Goal: Task Accomplishment & Management: Use online tool/utility

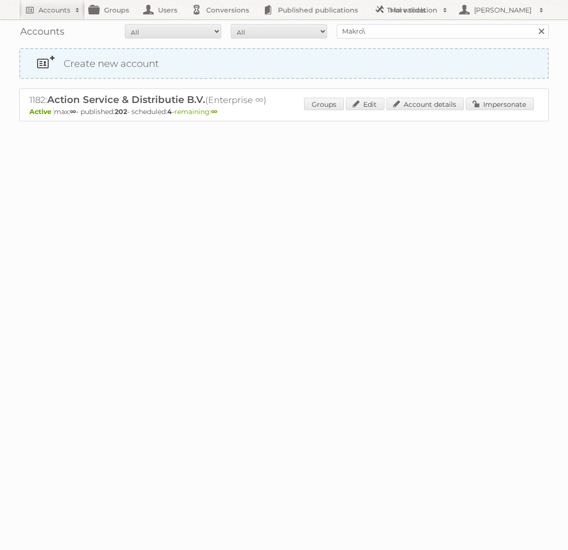
type input "Makro\"
click at [533, 24] on input "Search" at bounding box center [540, 31] width 14 height 14
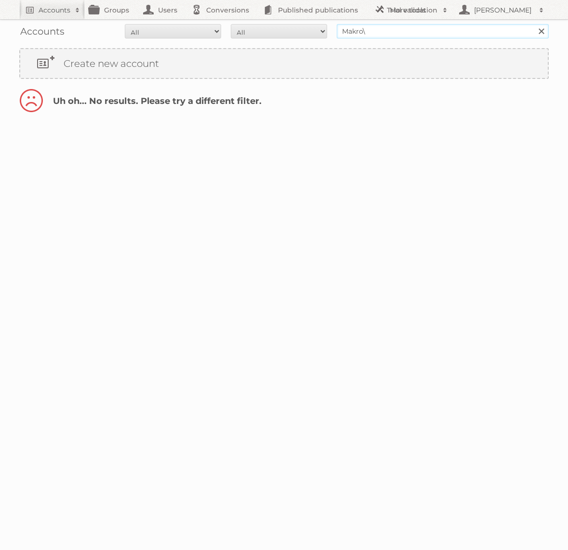
click at [399, 32] on input "Makro\" at bounding box center [443, 31] width 212 height 14
type input "Makro"
click at [533, 24] on input "Search" at bounding box center [540, 31] width 14 height 14
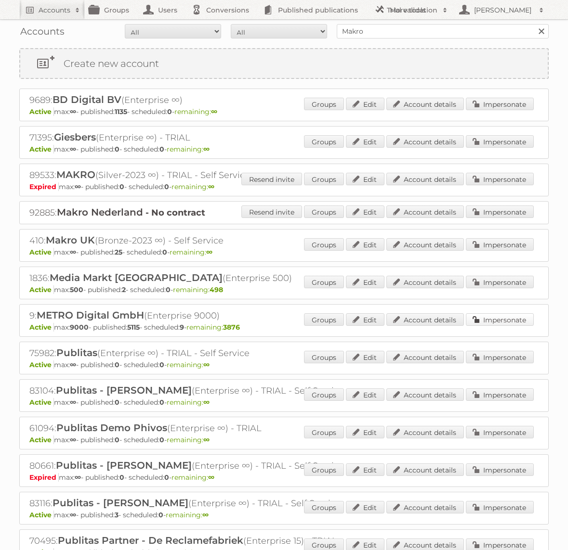
click at [512, 316] on link "Impersonate" at bounding box center [500, 319] width 68 height 13
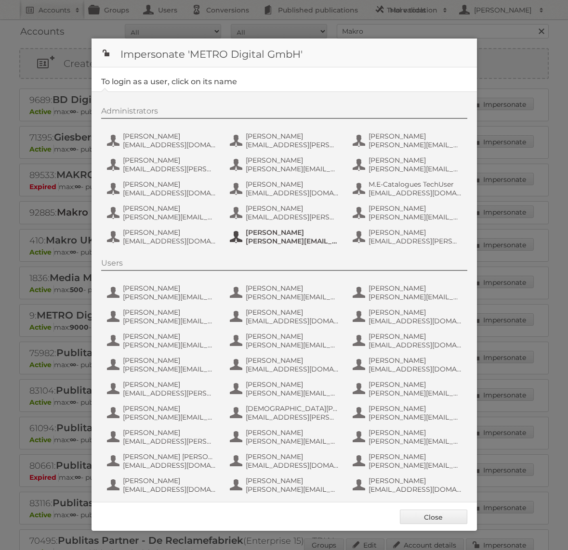
click at [270, 240] on span "tim.lambertz@metro.de" at bounding box center [292, 241] width 93 height 9
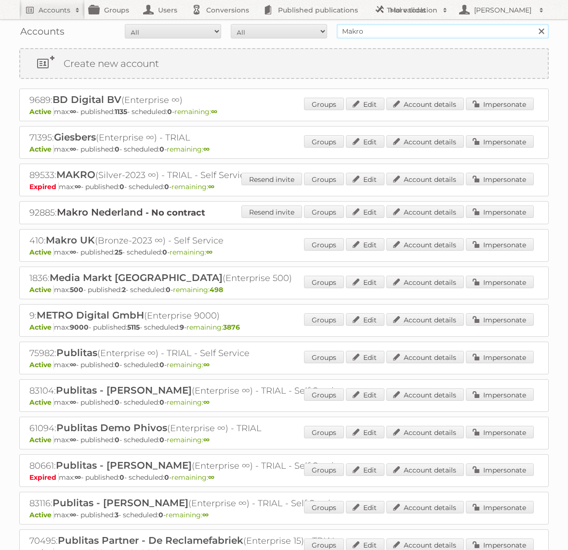
click at [404, 33] on input "Makro" at bounding box center [443, 31] width 212 height 14
type input "Action PIA"
click at [533, 24] on input "Search" at bounding box center [540, 31] width 14 height 14
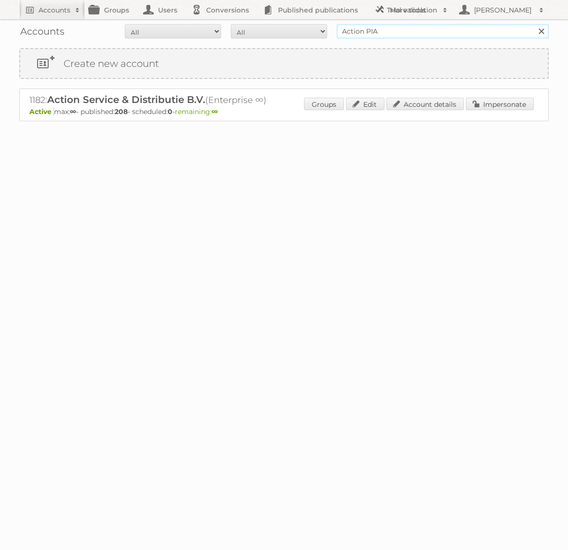
click at [380, 32] on input "Action PIA" at bounding box center [443, 31] width 212 height 14
type input "Action PIA"
click at [533, 24] on input "Search" at bounding box center [540, 31] width 14 height 14
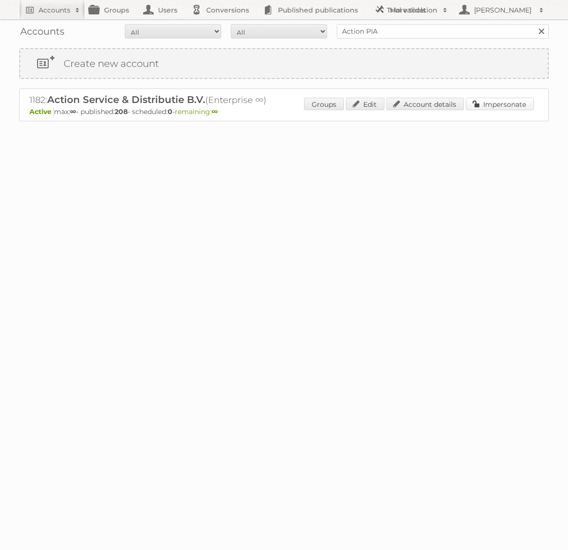
click at [499, 105] on link "Impersonate" at bounding box center [500, 104] width 68 height 13
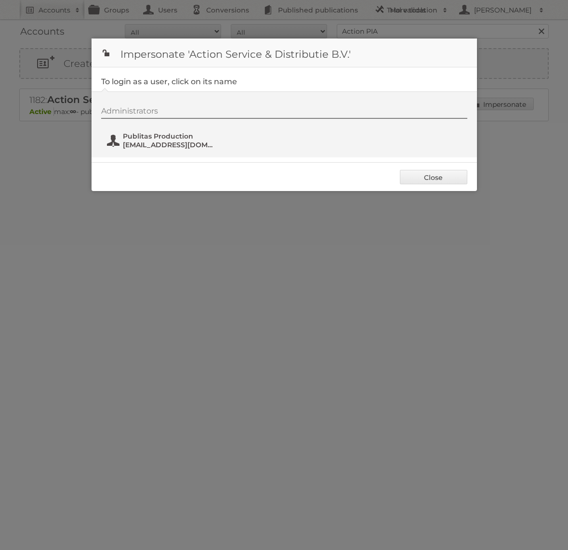
click at [185, 143] on span "[EMAIL_ADDRESS][DOMAIN_NAME]" at bounding box center [169, 145] width 93 height 9
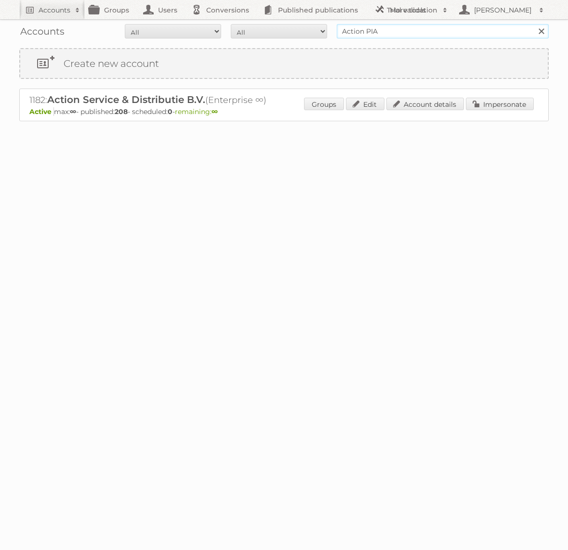
click at [414, 38] on input "Action PIA" at bounding box center [443, 31] width 212 height 14
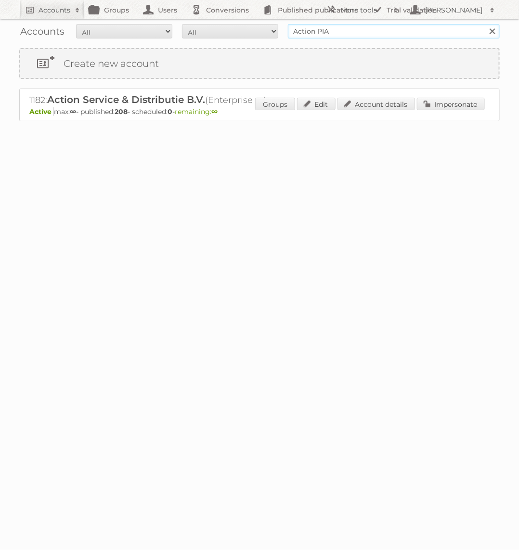
click at [367, 37] on input "Action PIA" at bounding box center [394, 31] width 212 height 14
type input "KARWEI"
click at [485, 24] on input "Search" at bounding box center [492, 31] width 14 height 14
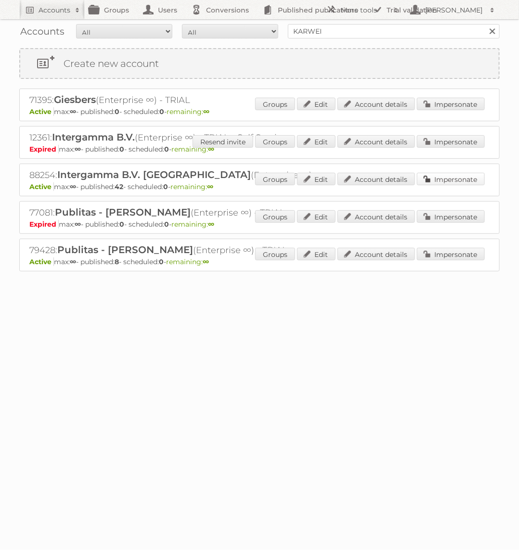
click at [433, 176] on link "Impersonate" at bounding box center [451, 179] width 68 height 13
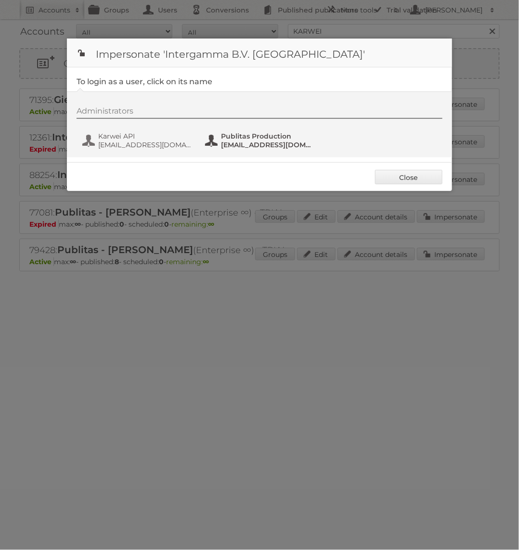
click at [250, 142] on span "fs+karwei@publitas.com" at bounding box center [267, 145] width 93 height 9
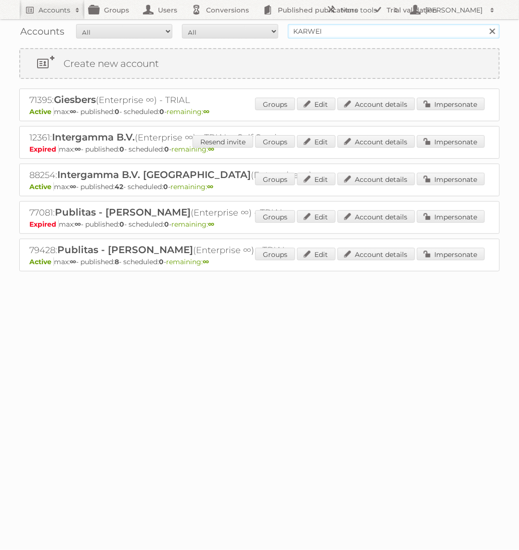
click at [323, 33] on input "KARWEI" at bounding box center [394, 31] width 212 height 14
type input "Action PIA"
click at [485, 24] on input "Search" at bounding box center [492, 31] width 14 height 14
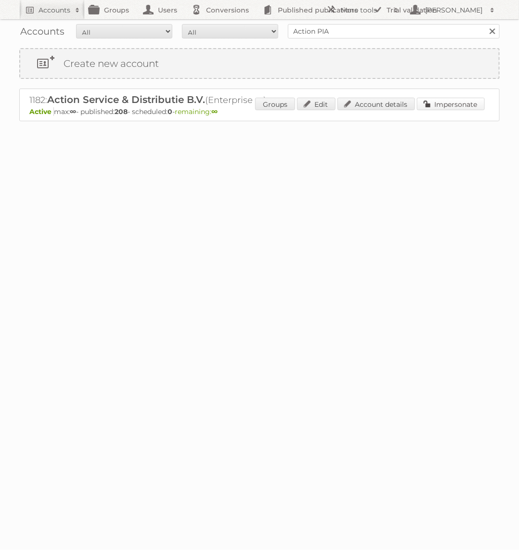
click at [444, 105] on link "Impersonate" at bounding box center [451, 104] width 68 height 13
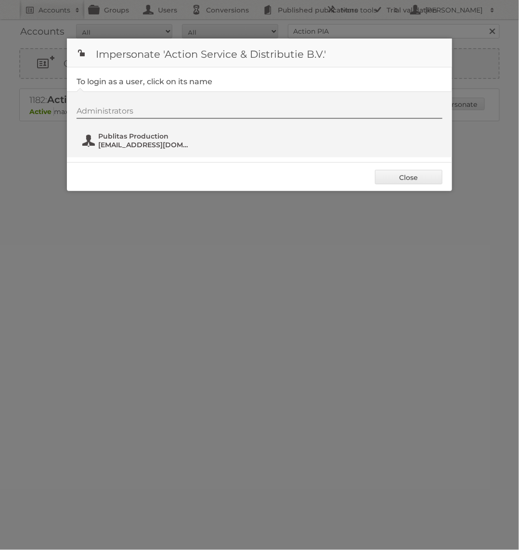
click at [155, 147] on span "[EMAIL_ADDRESS][DOMAIN_NAME]" at bounding box center [144, 145] width 93 height 9
